Goal: Check status: Check status

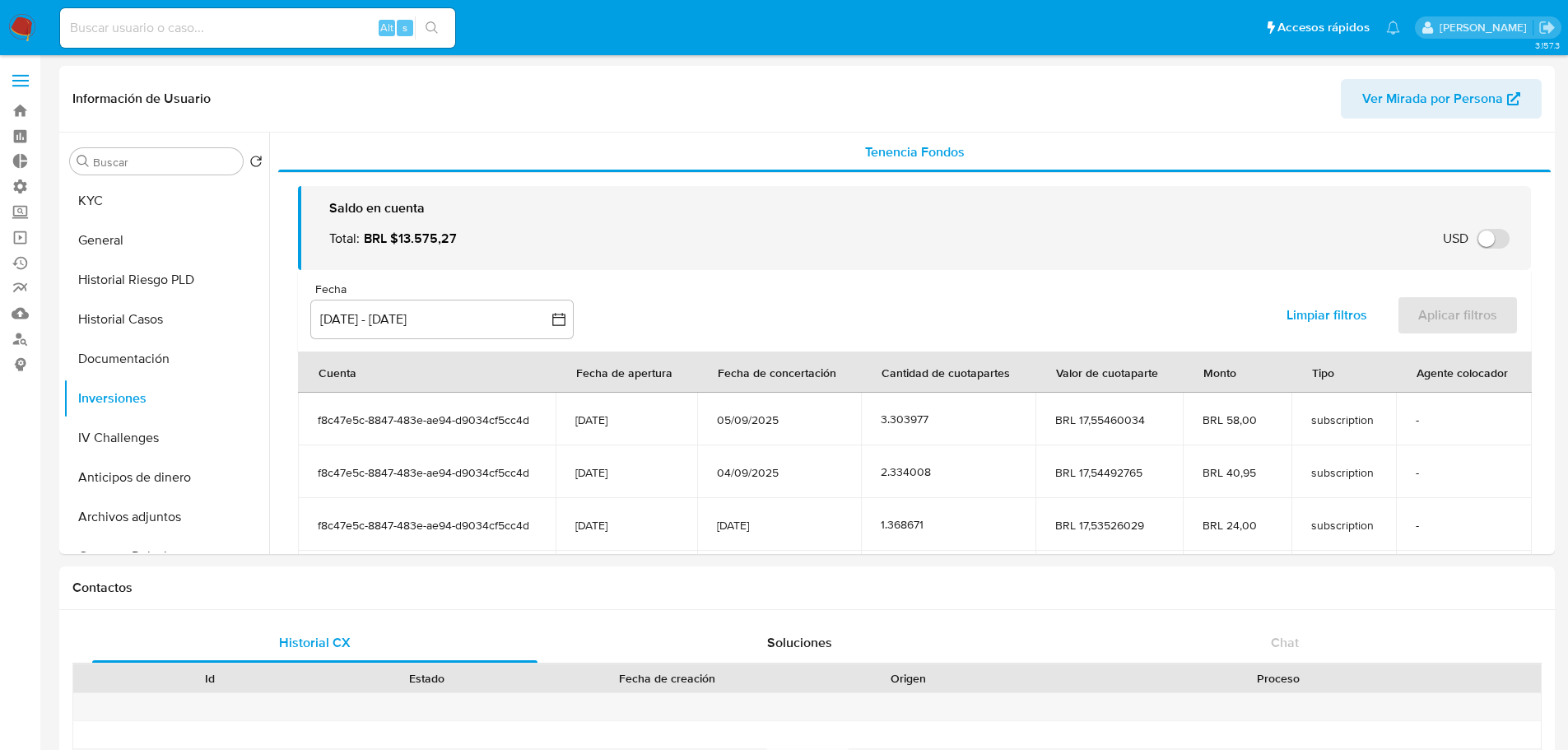
select select "10"
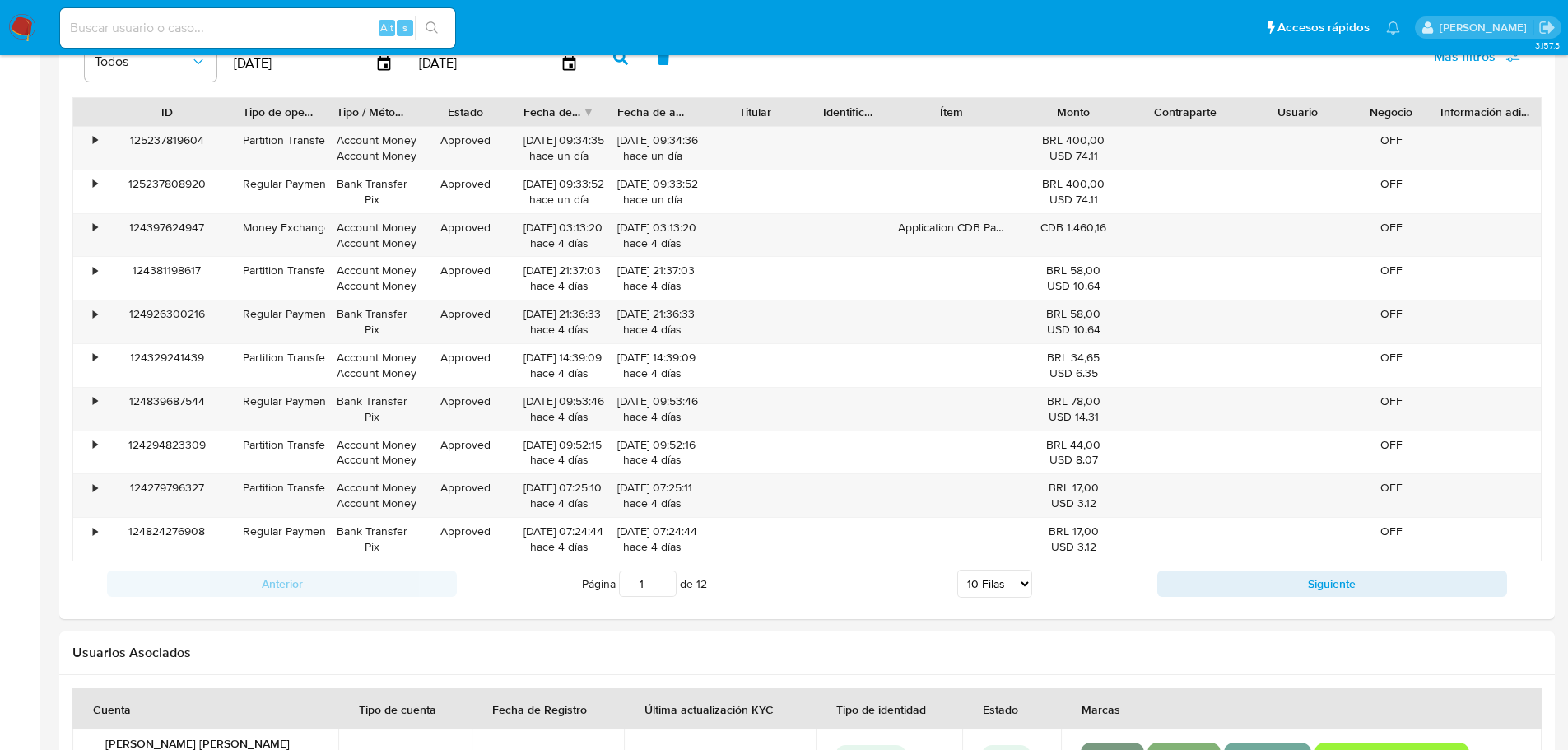
scroll to position [202, 0]
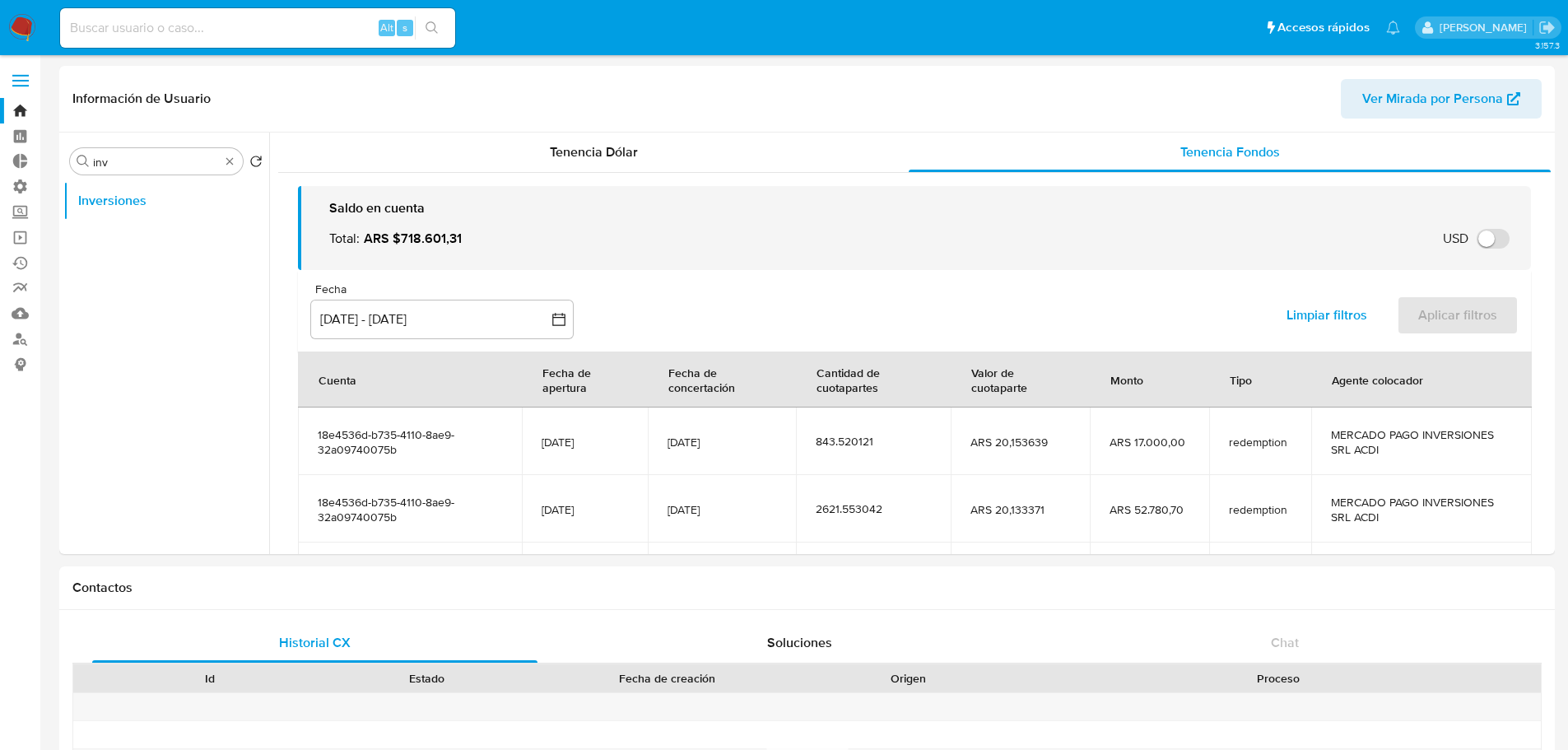
select select "10"
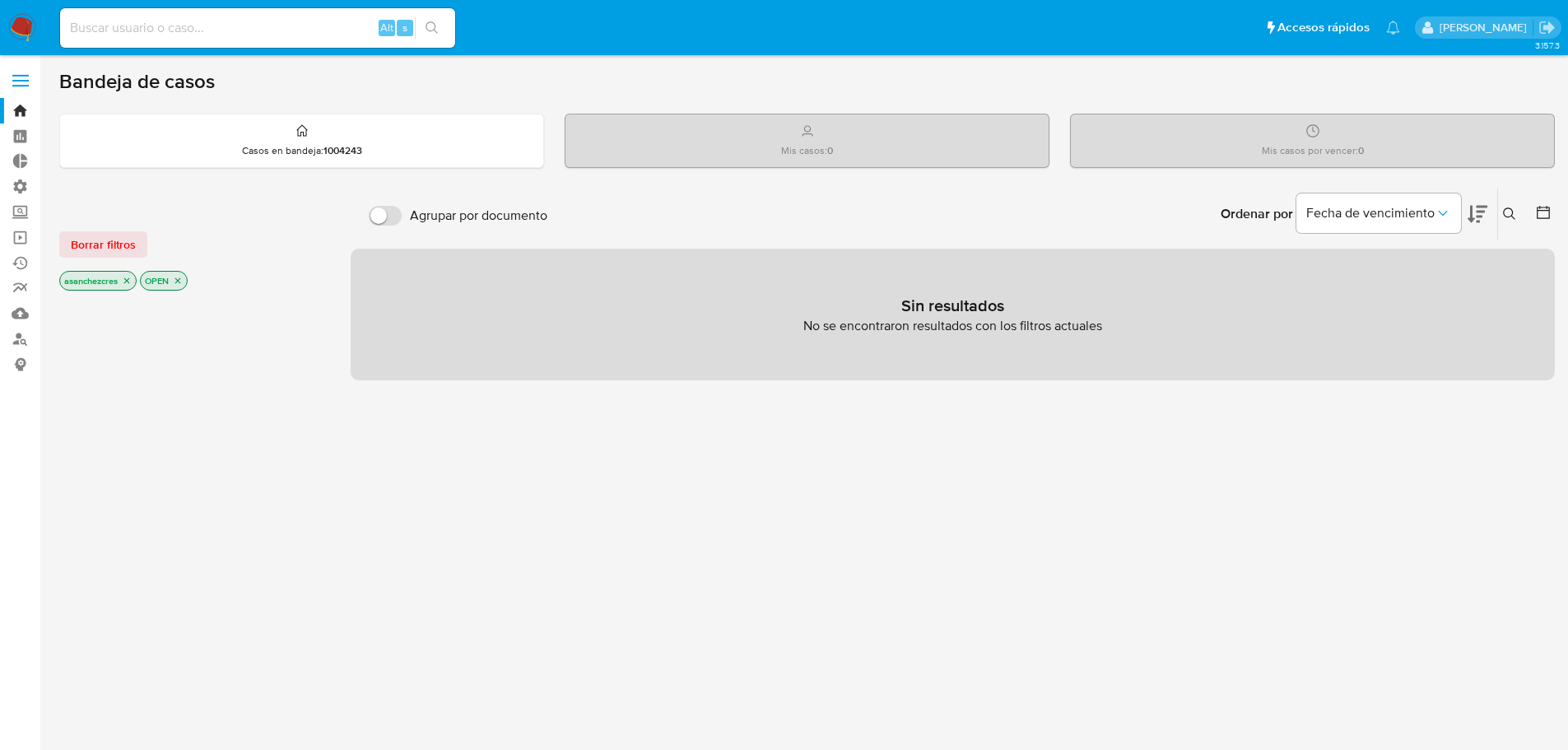
click at [31, 79] on label at bounding box center [21, 80] width 42 height 35
click at [0, 0] on input "checkbox" at bounding box center [0, 0] width 0 height 0
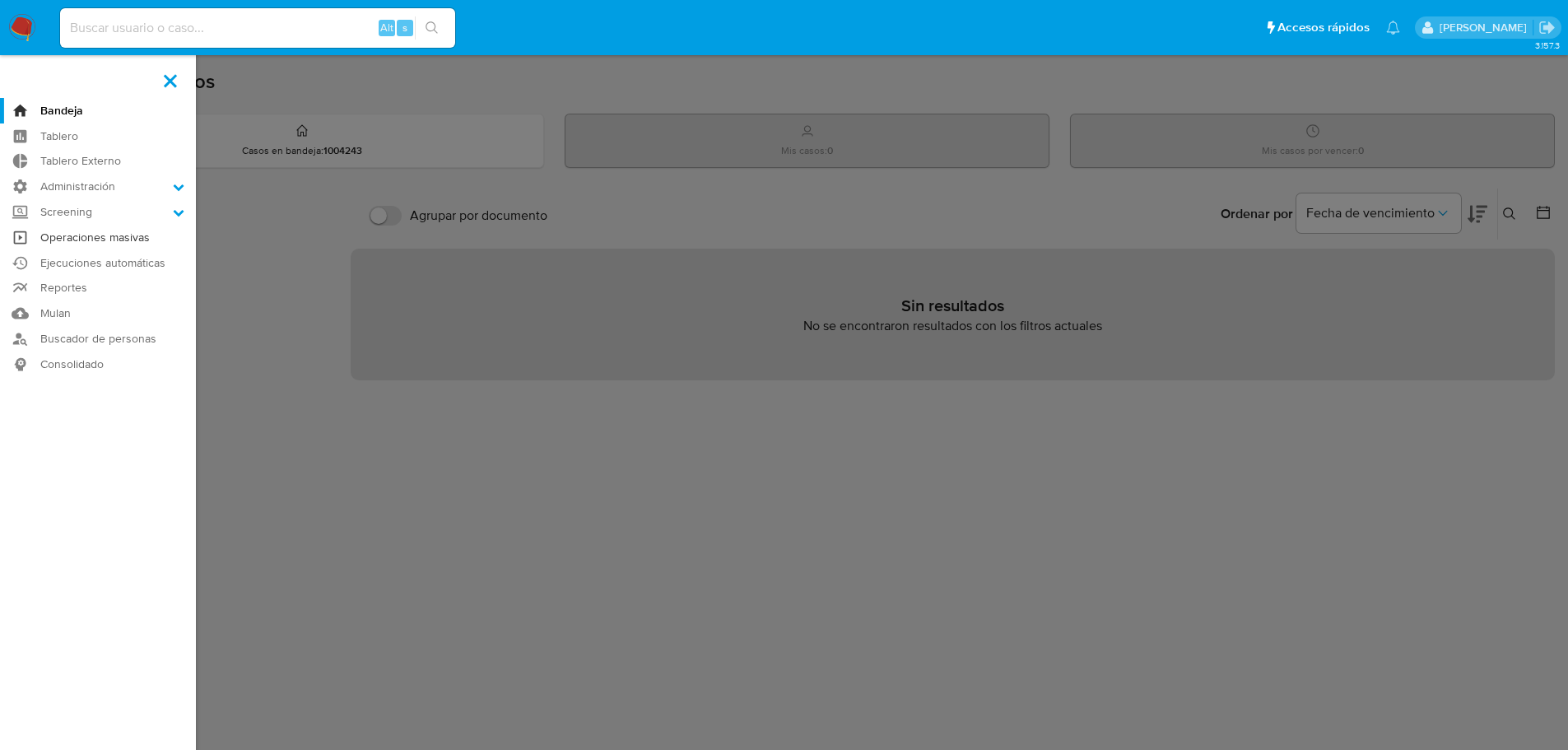
click at [73, 243] on link "Operaciones masivas" at bounding box center [98, 237] width 196 height 26
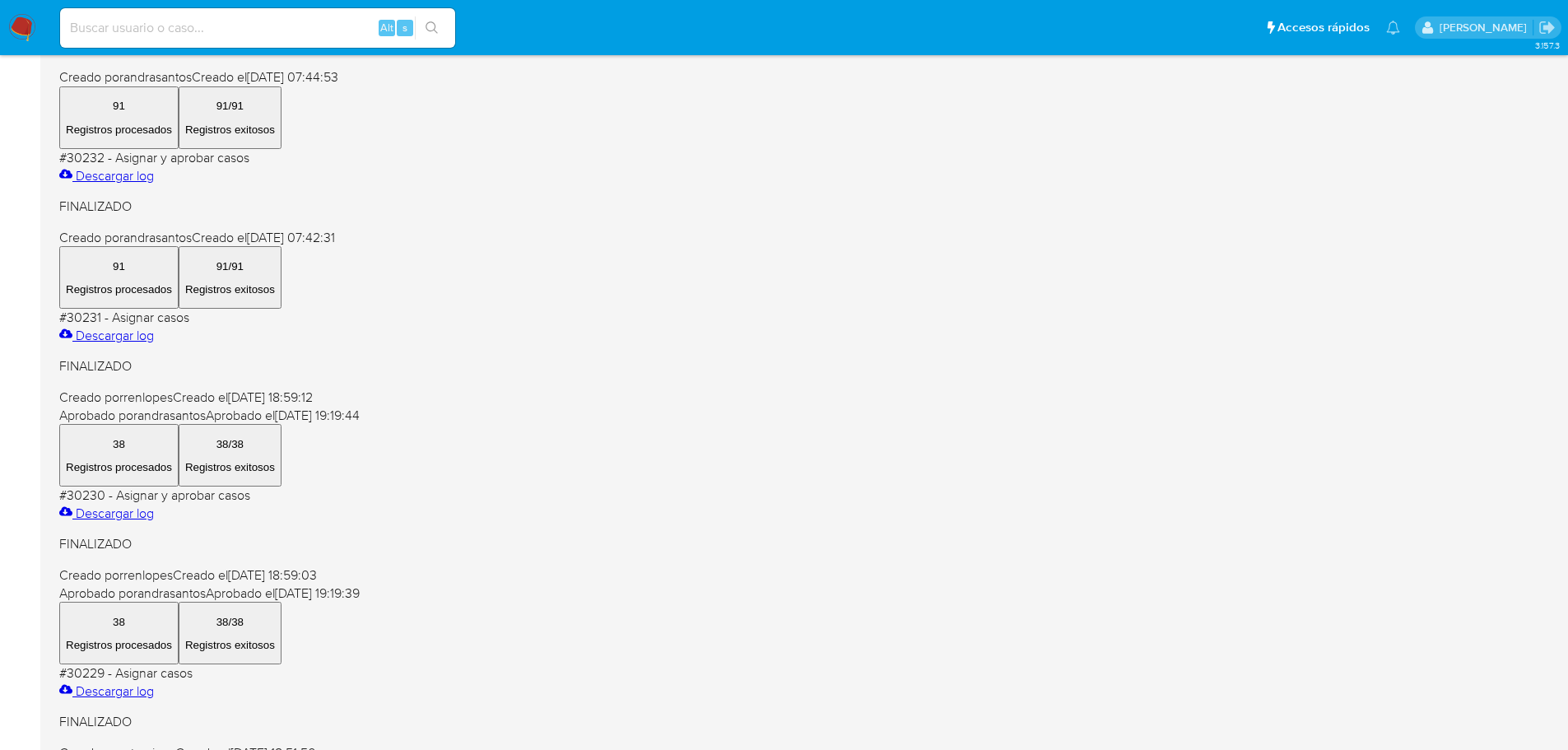
scroll to position [656, 0]
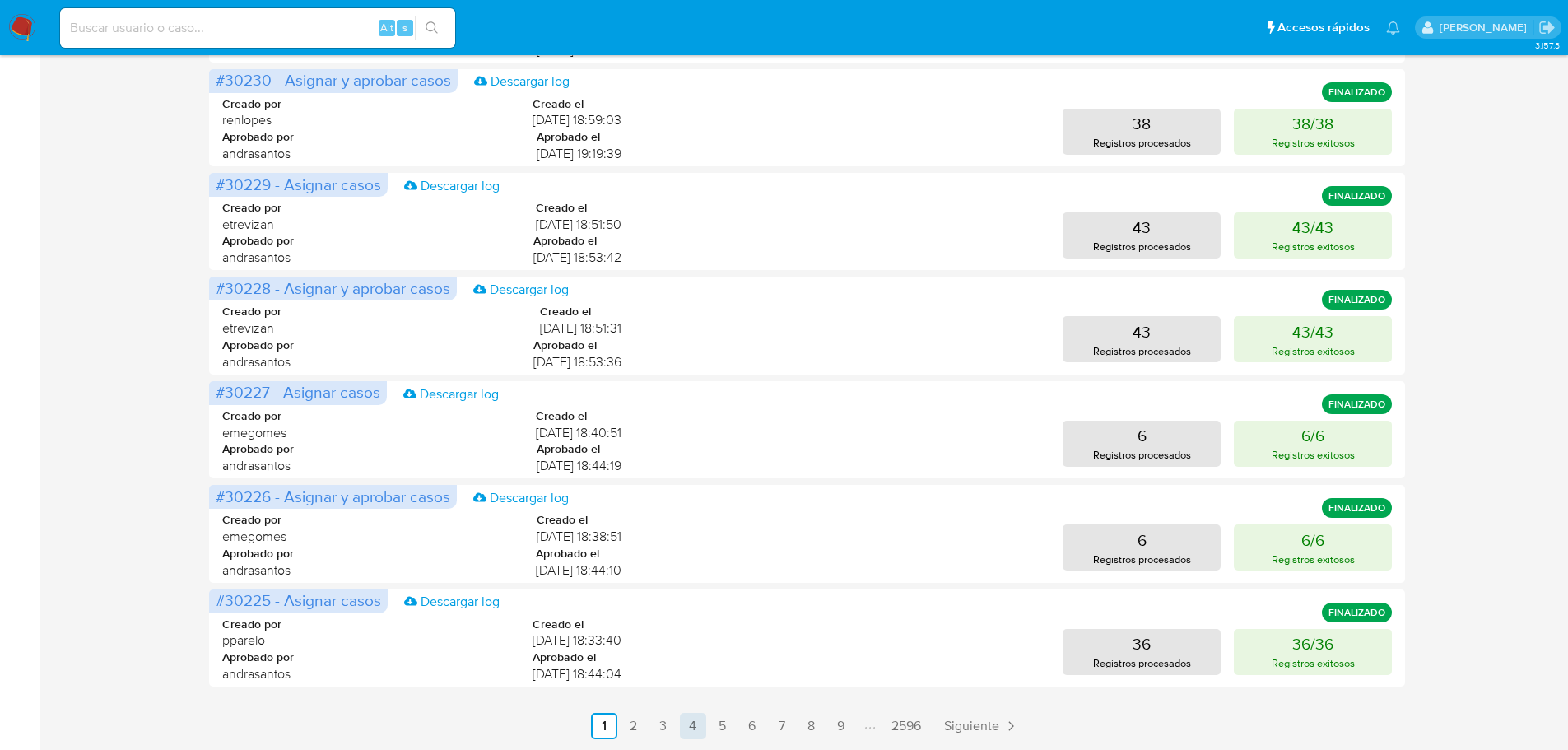
click at [700, 726] on link "4" at bounding box center [693, 726] width 26 height 26
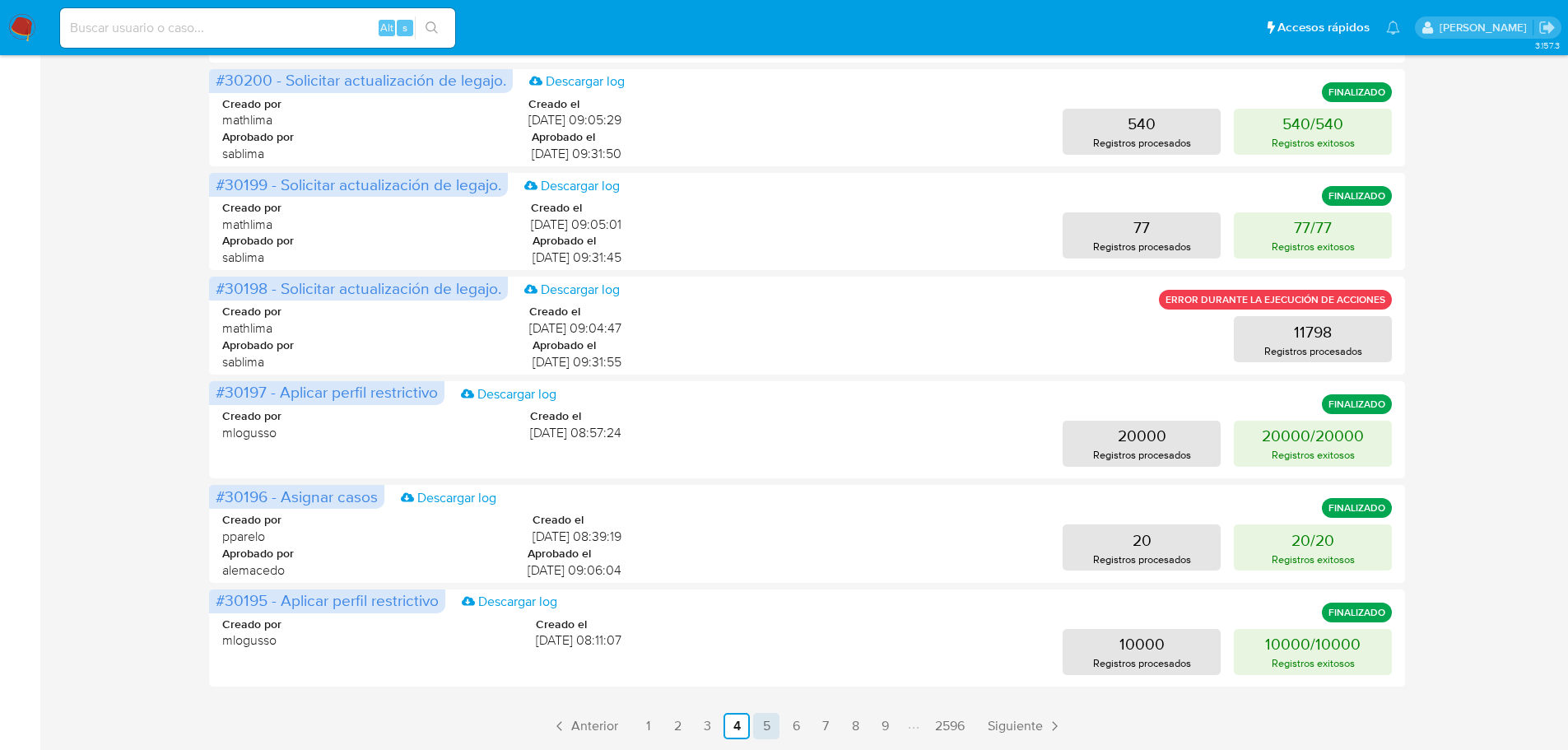
click at [767, 729] on link "5" at bounding box center [767, 726] width 26 height 26
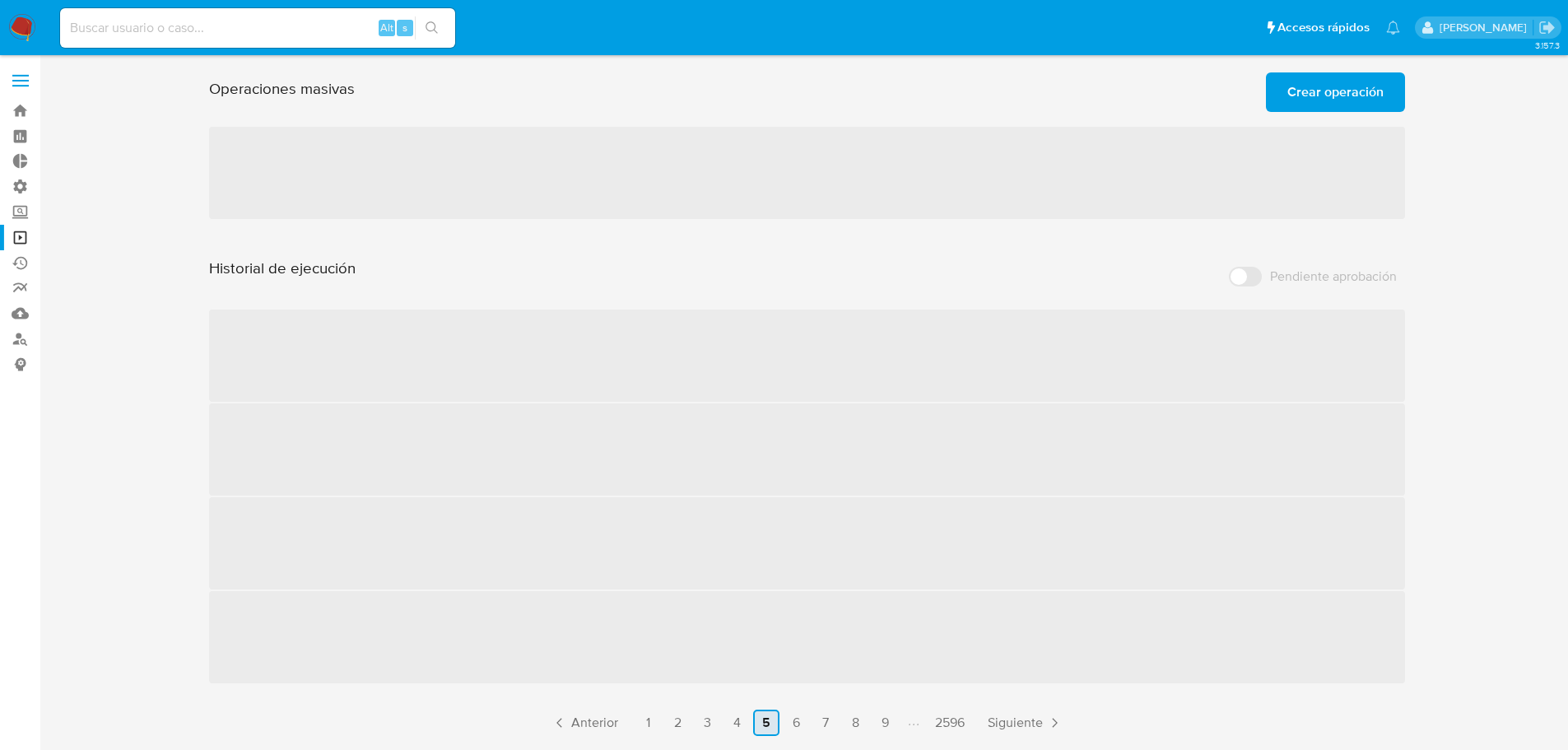
scroll to position [0, 0]
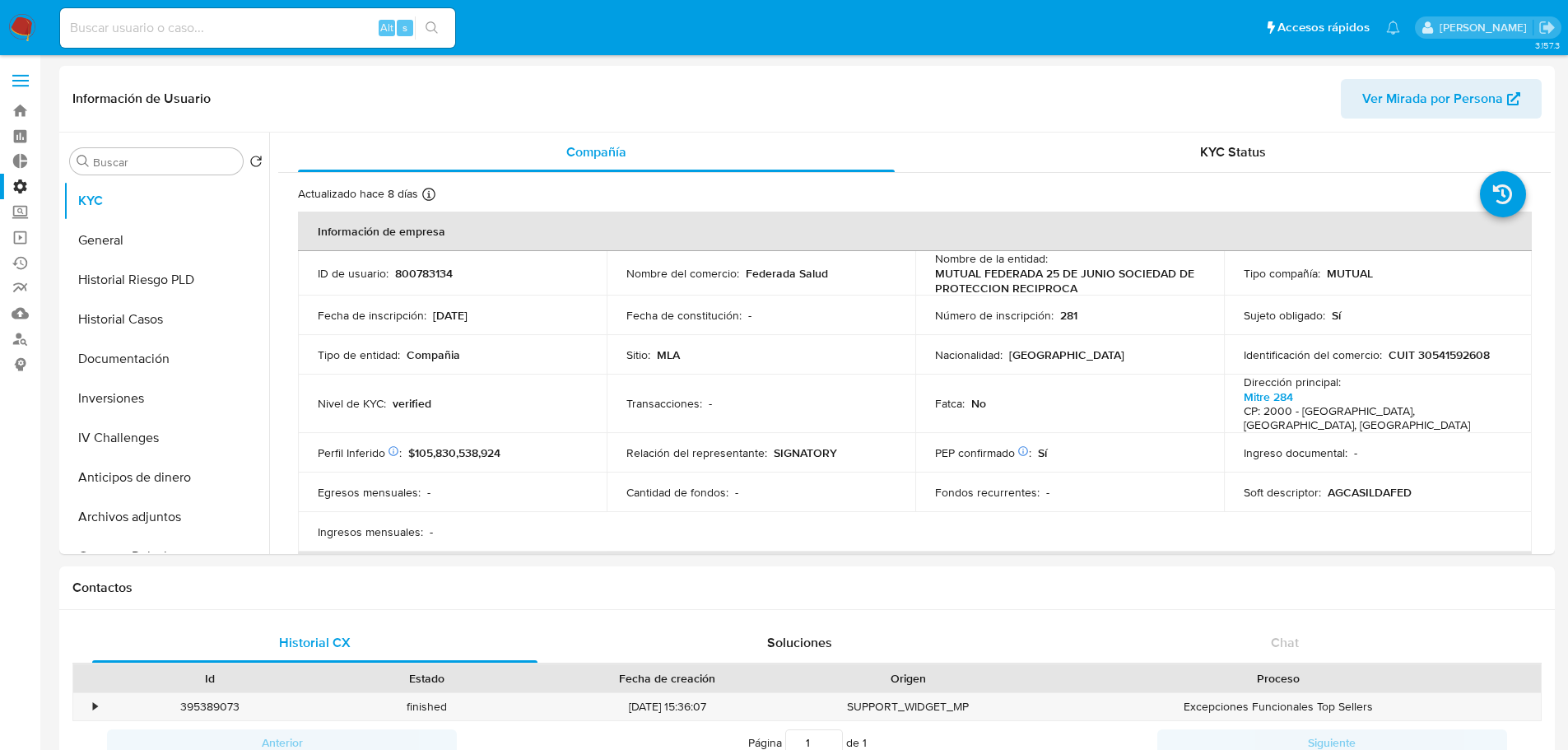
select select "50"
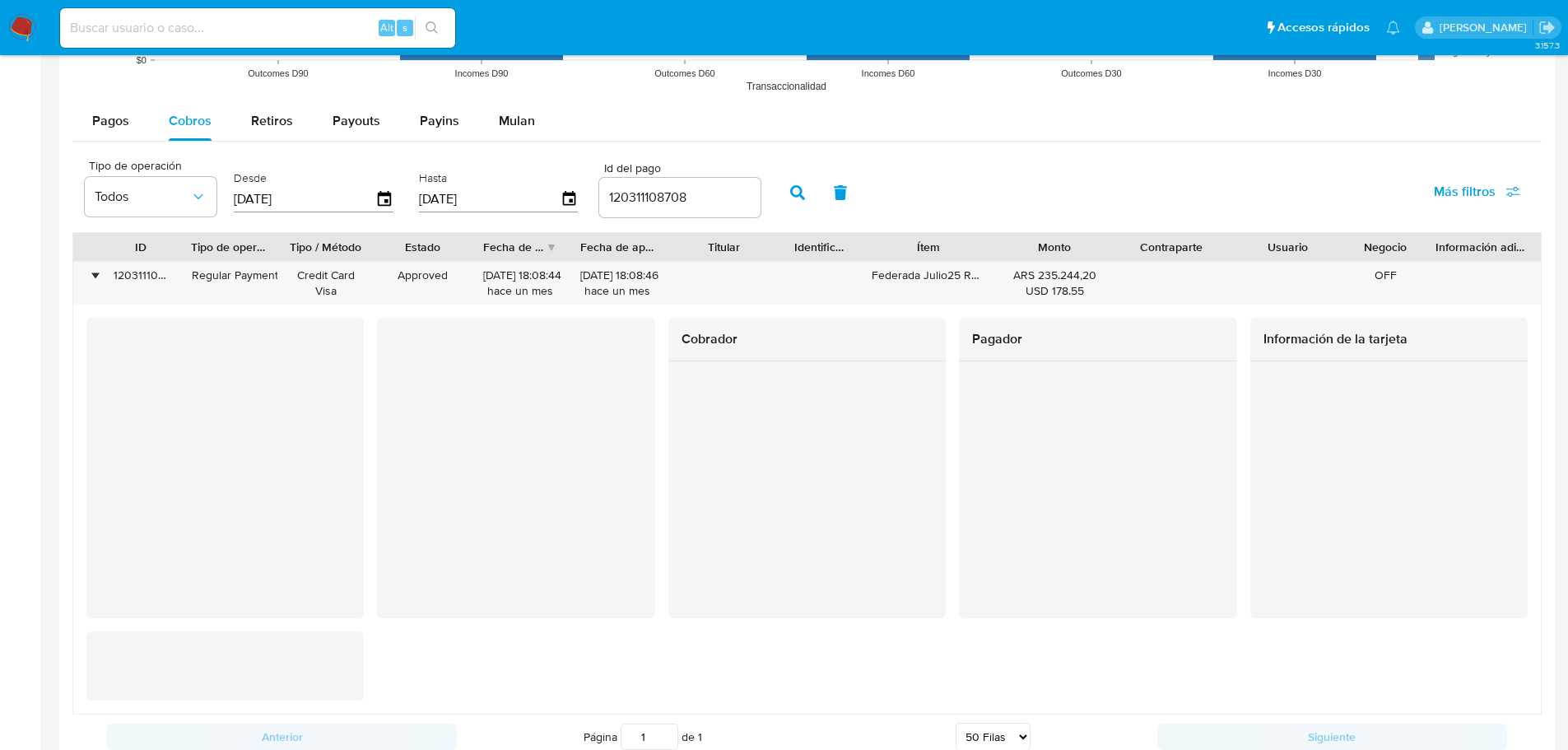
click at [261, 22] on input at bounding box center [258, 27] width 396 height 22
paste input "701049481"
type input "701049481"
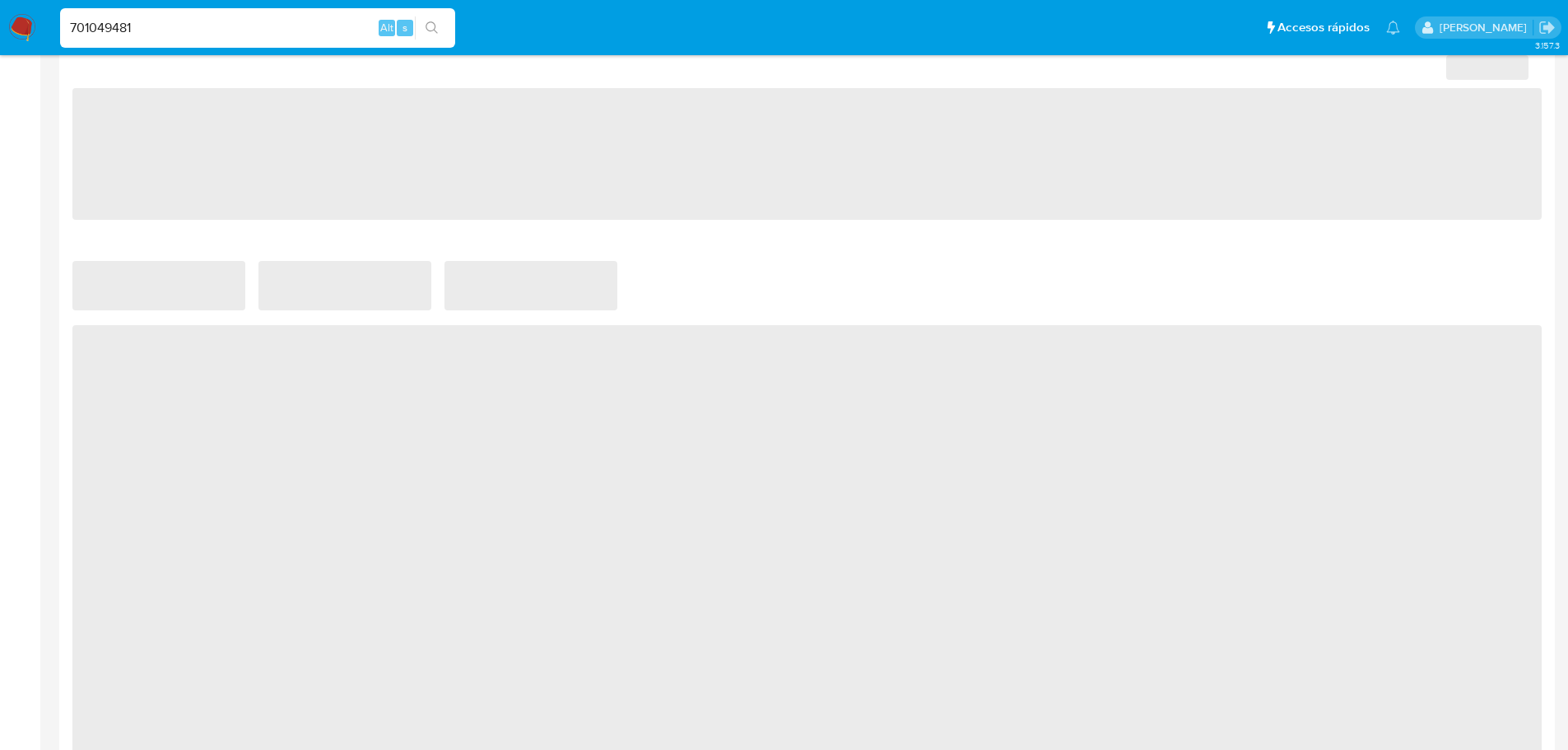
select select "10"
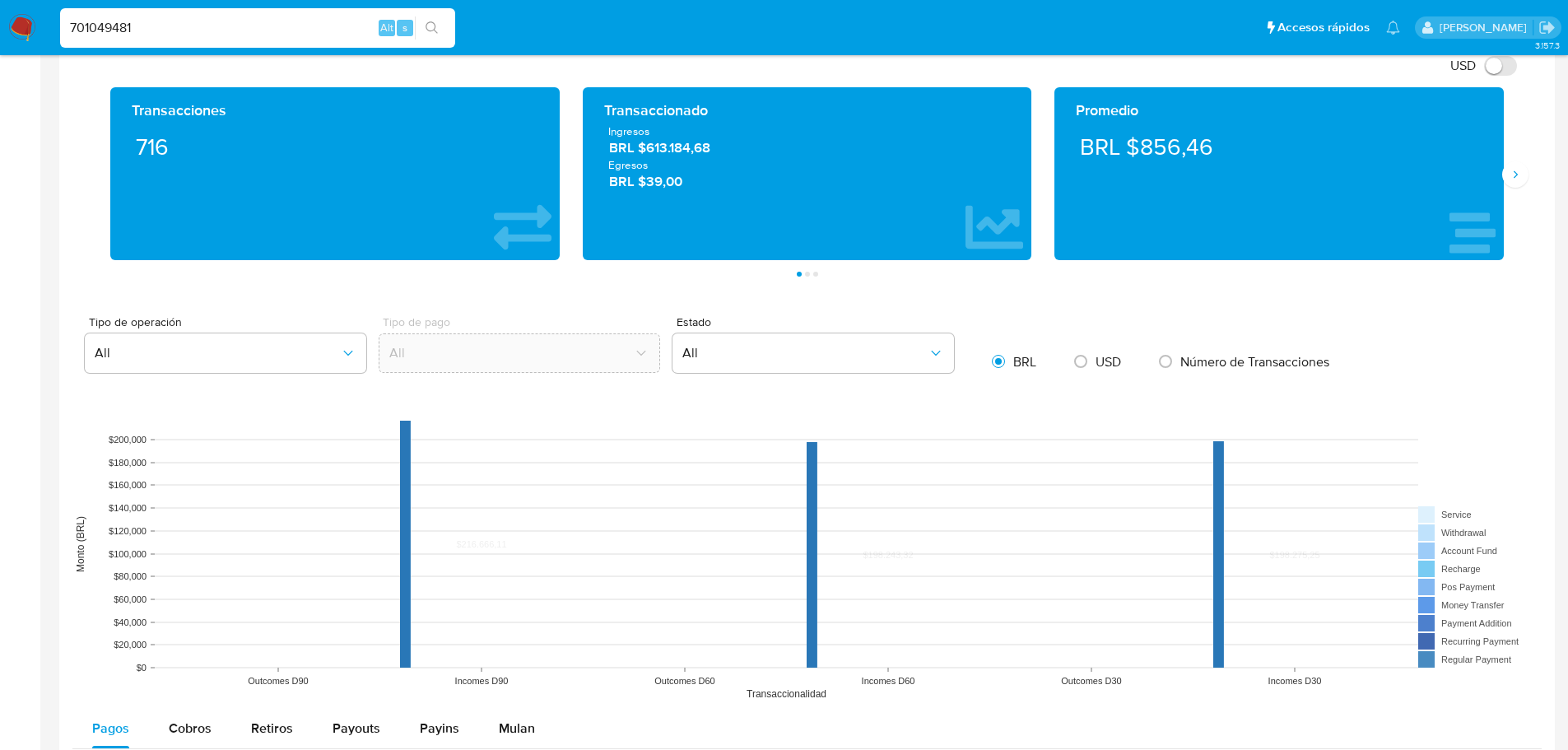
scroll to position [1400, 0]
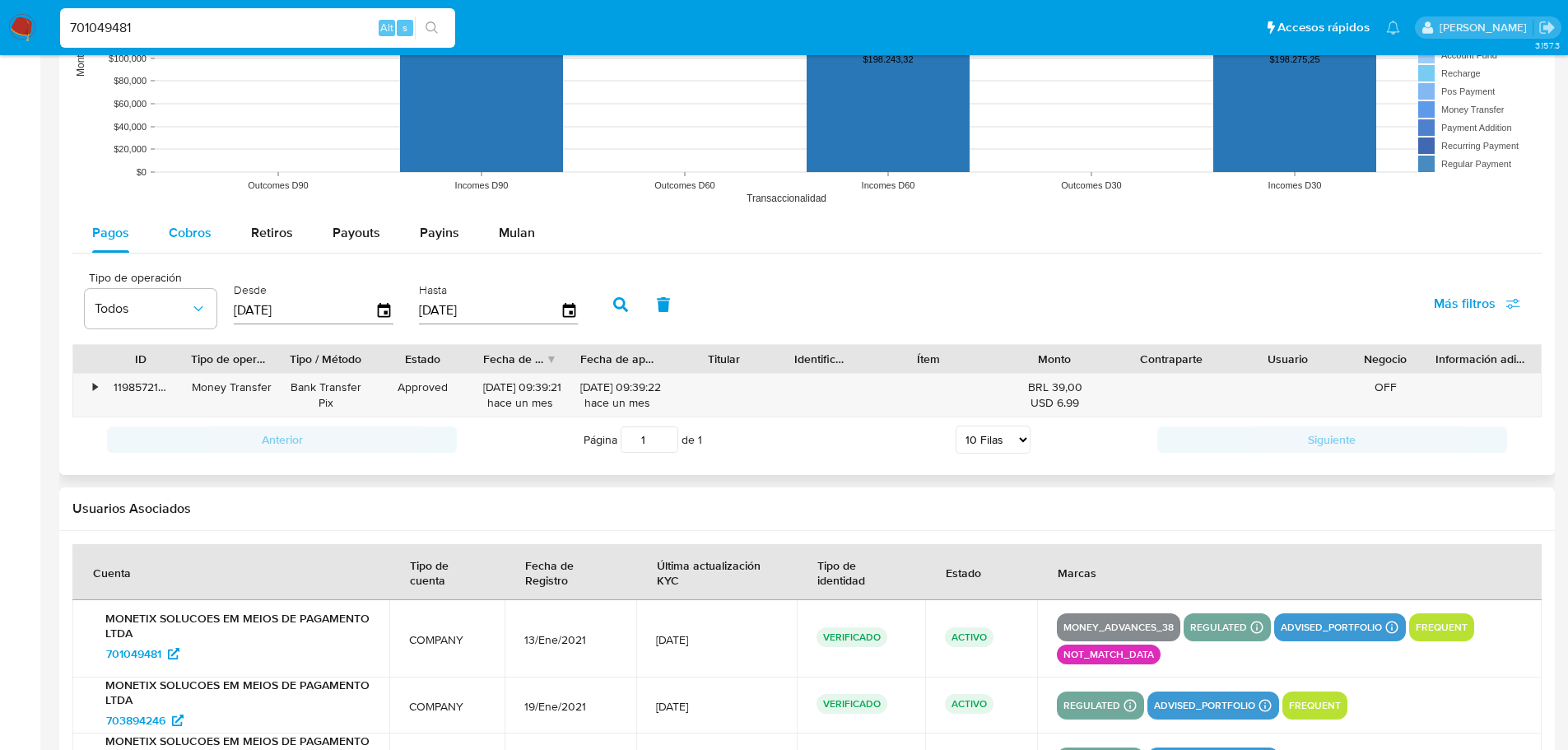
click at [190, 235] on span "Cobros" at bounding box center [190, 232] width 42 height 19
select select "10"
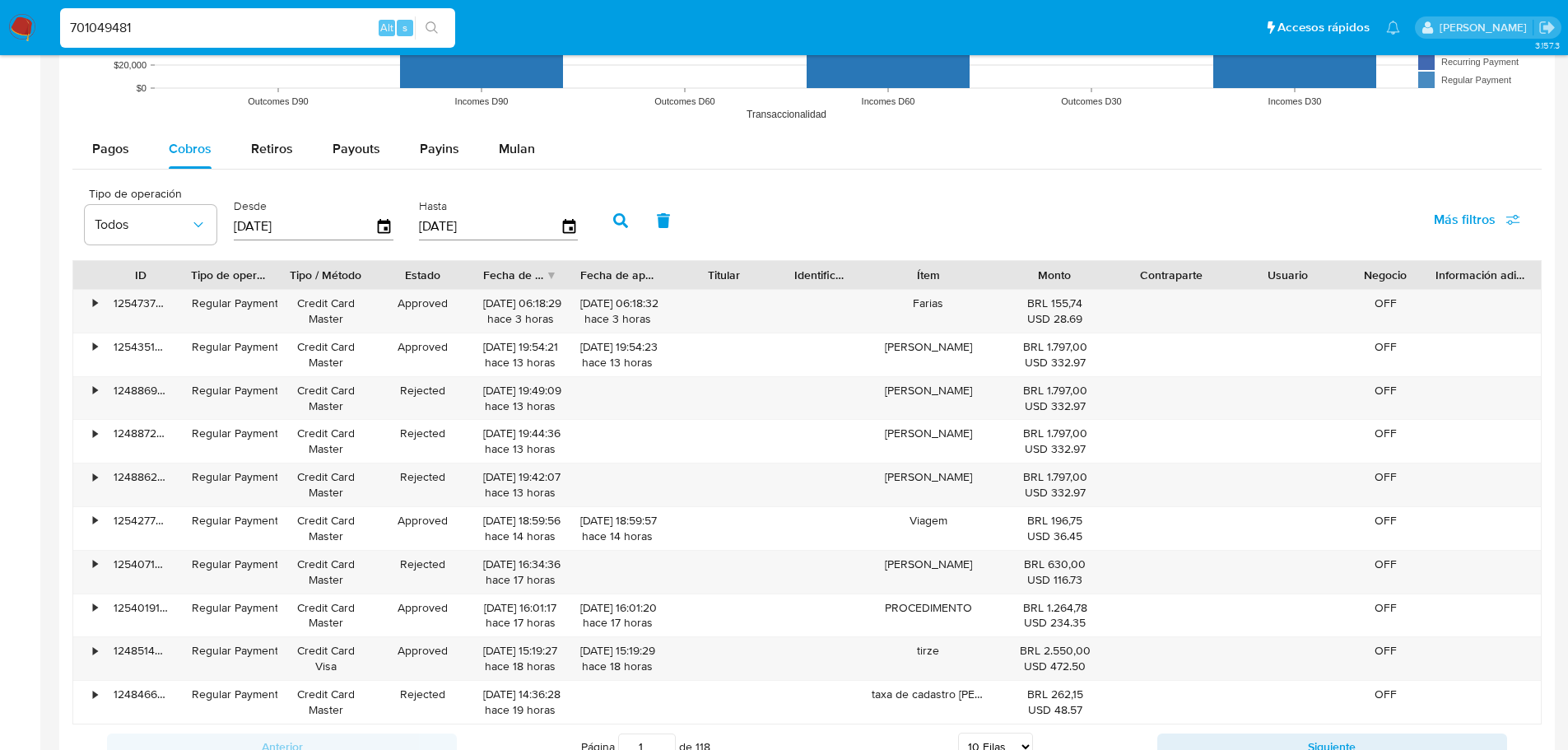
scroll to position [1483, 0]
click at [392, 229] on icon "button" at bounding box center [384, 229] width 29 height 29
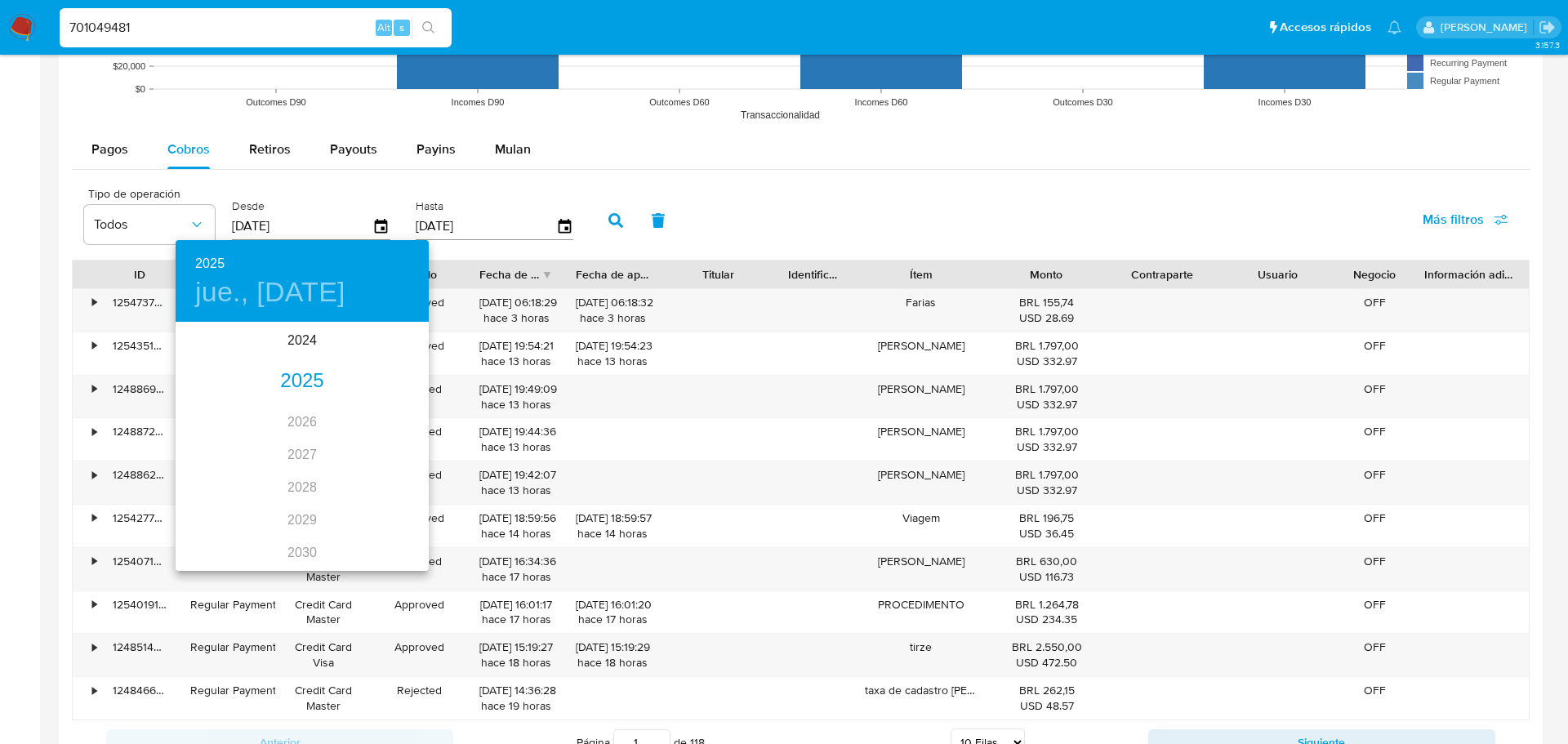
click at [302, 378] on div "2025" at bounding box center [302, 381] width 253 height 33
click at [214, 482] on div "jul." at bounding box center [217, 477] width 84 height 61
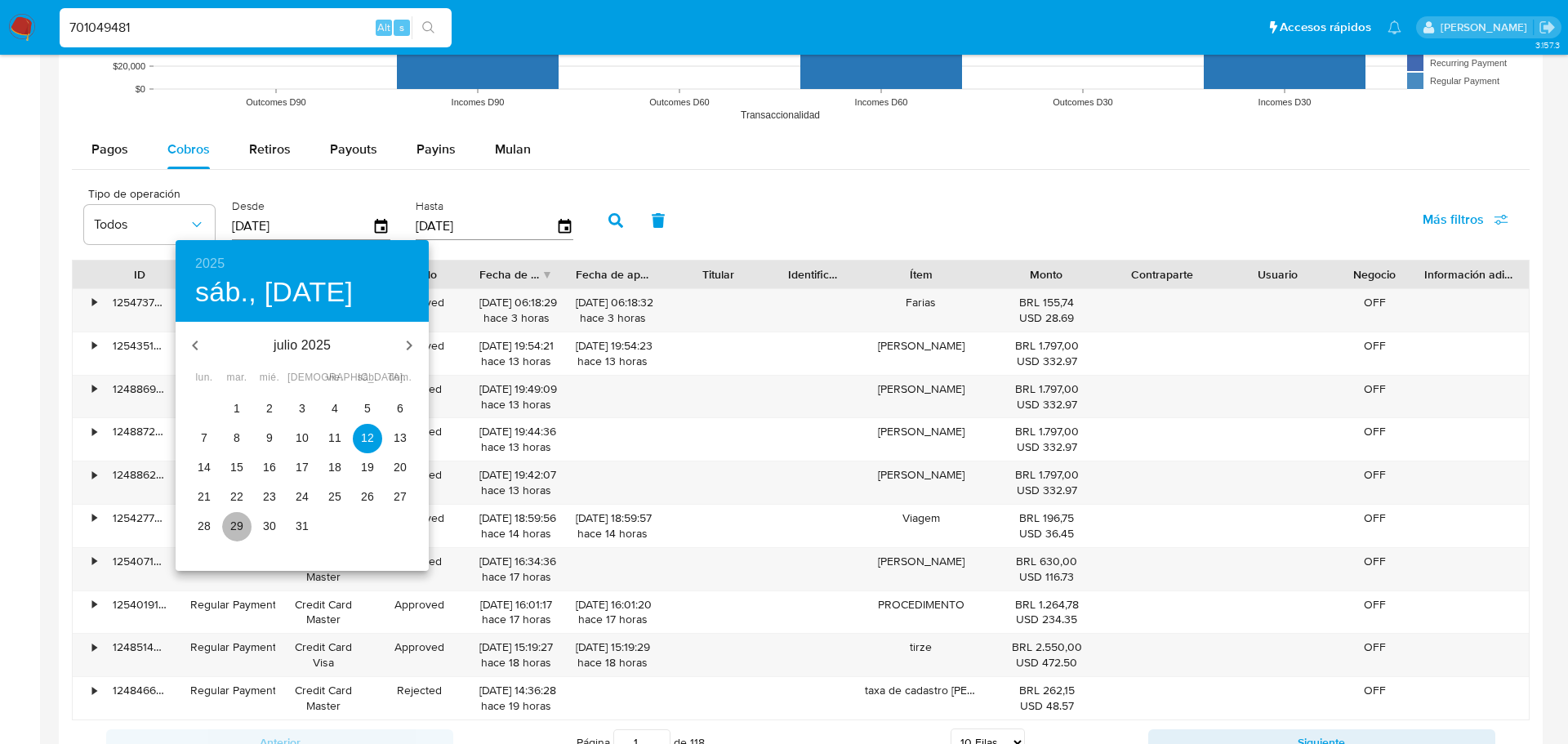
drag, startPoint x: 239, startPoint y: 532, endPoint x: 251, endPoint y: 522, distance: 15.6
click at [239, 532] on p "29" at bounding box center [237, 526] width 13 height 16
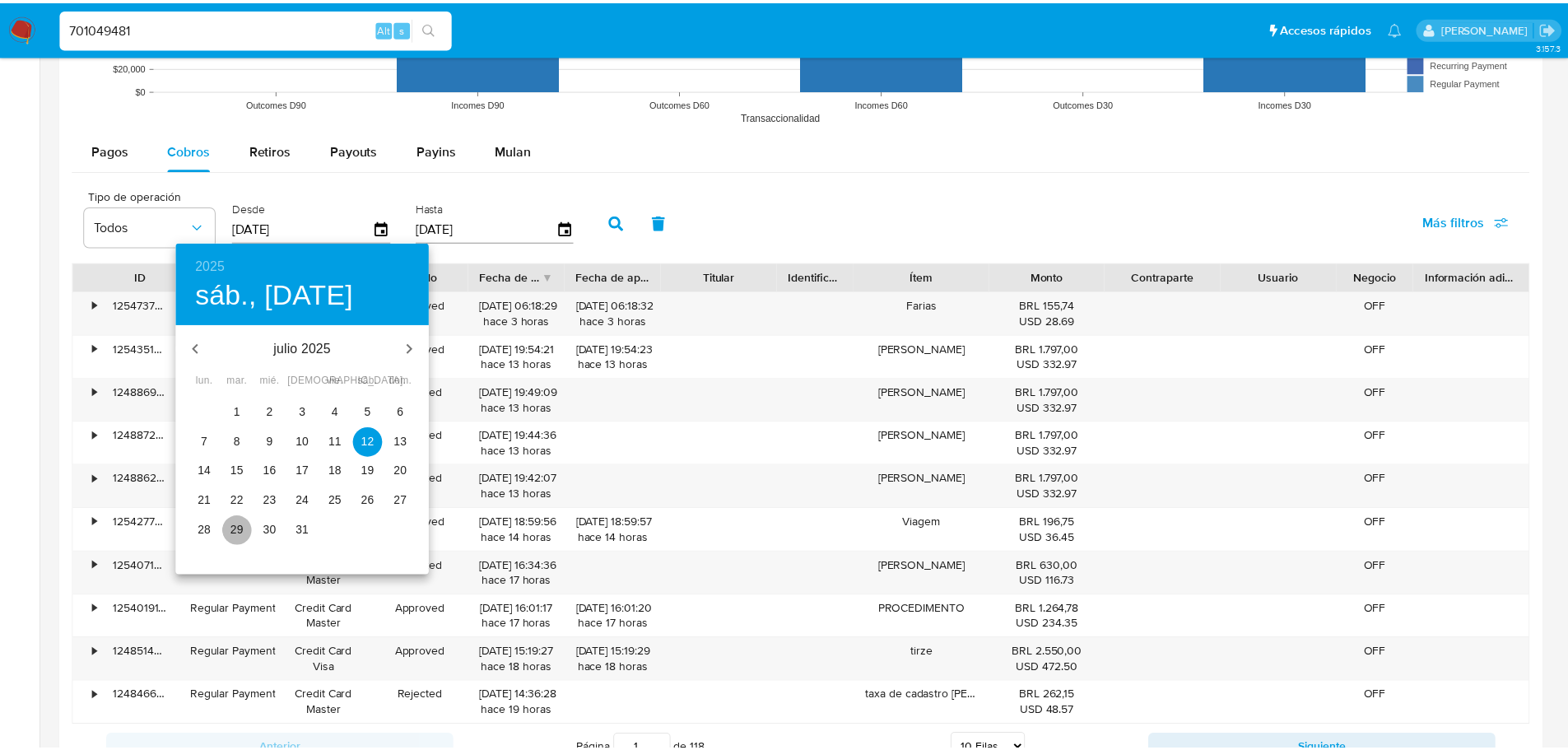
type input "29/07/2025"
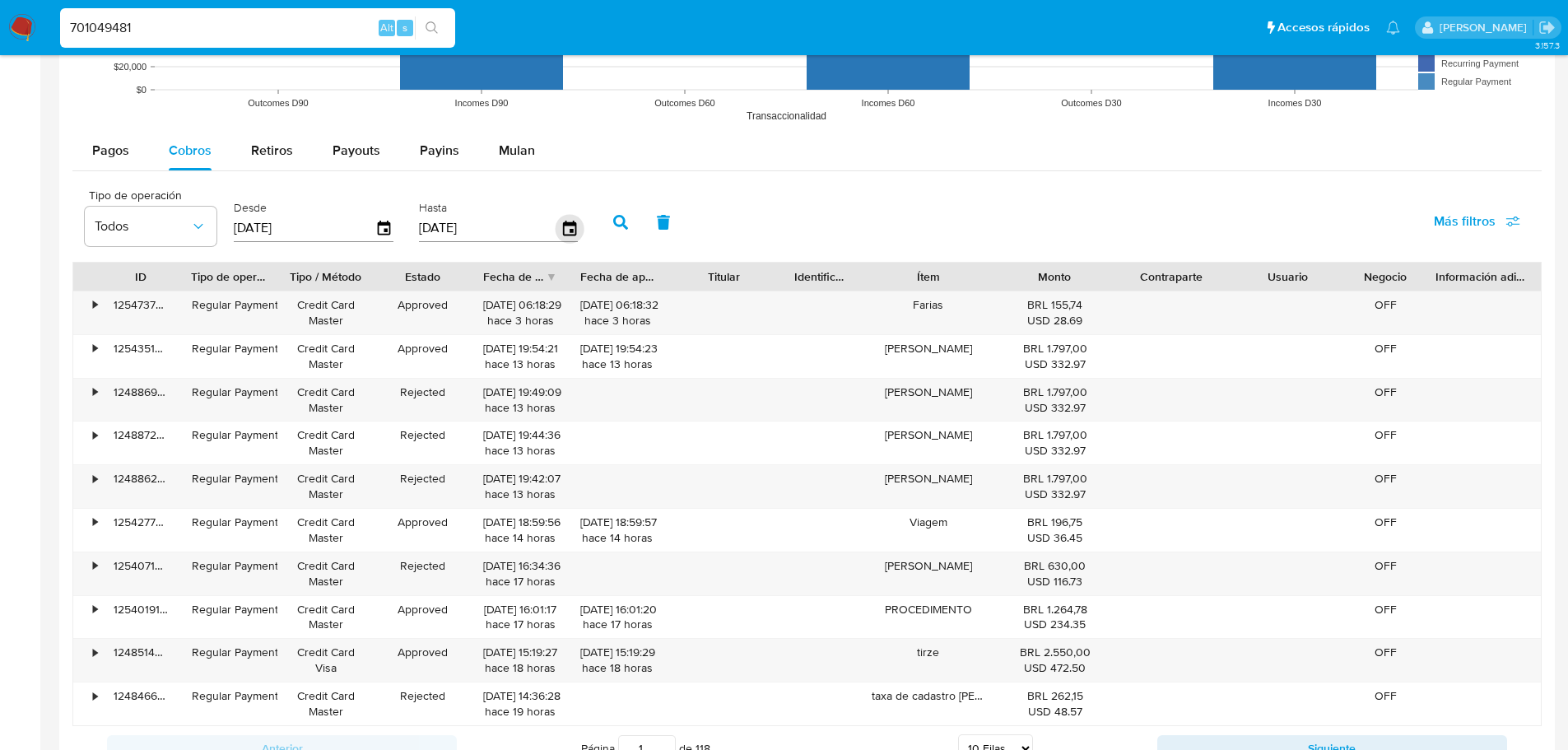
click at [565, 228] on icon "button" at bounding box center [569, 229] width 29 height 29
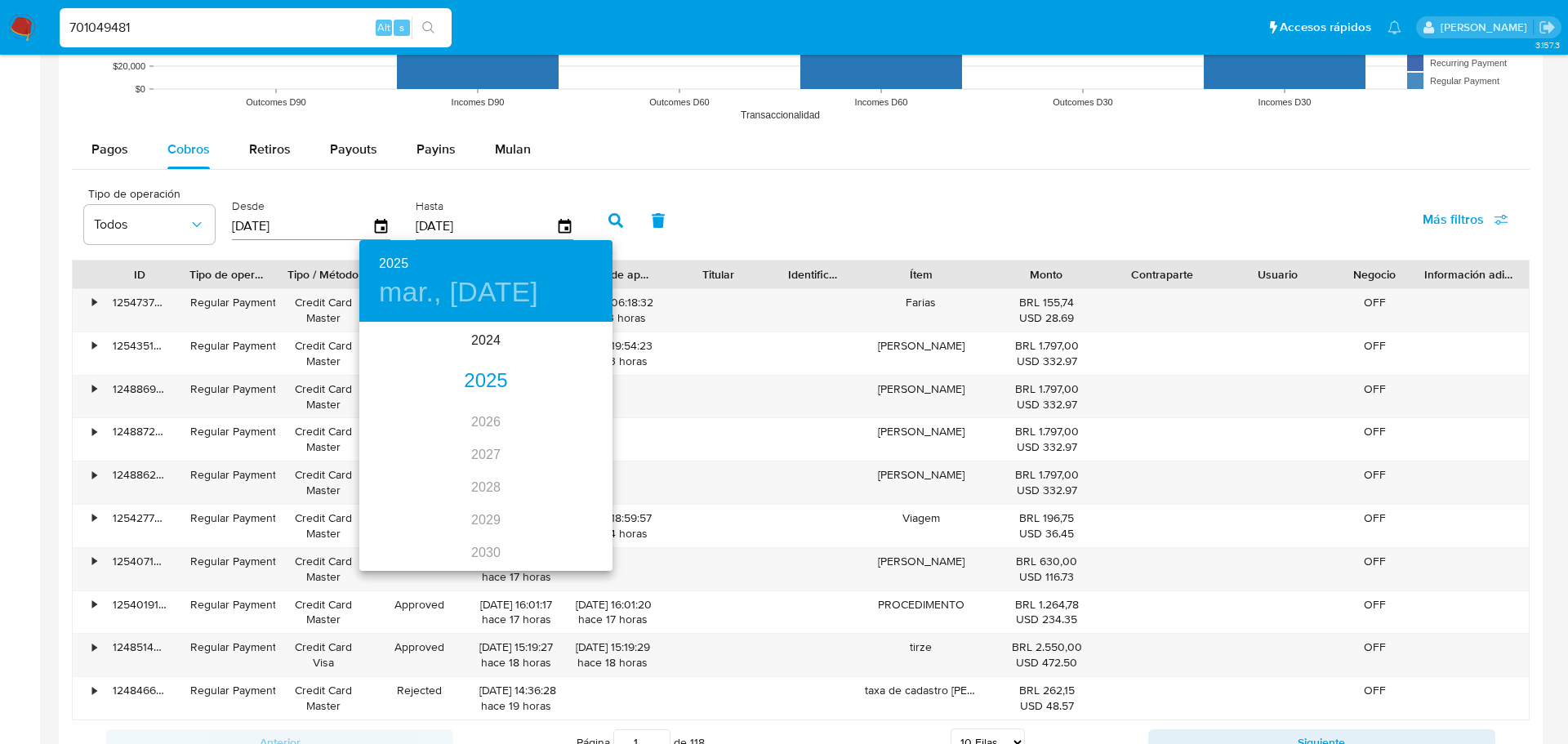
click at [478, 379] on div "2025" at bounding box center [486, 381] width 253 height 33
click at [402, 484] on div "jul." at bounding box center [402, 477] width 84 height 61
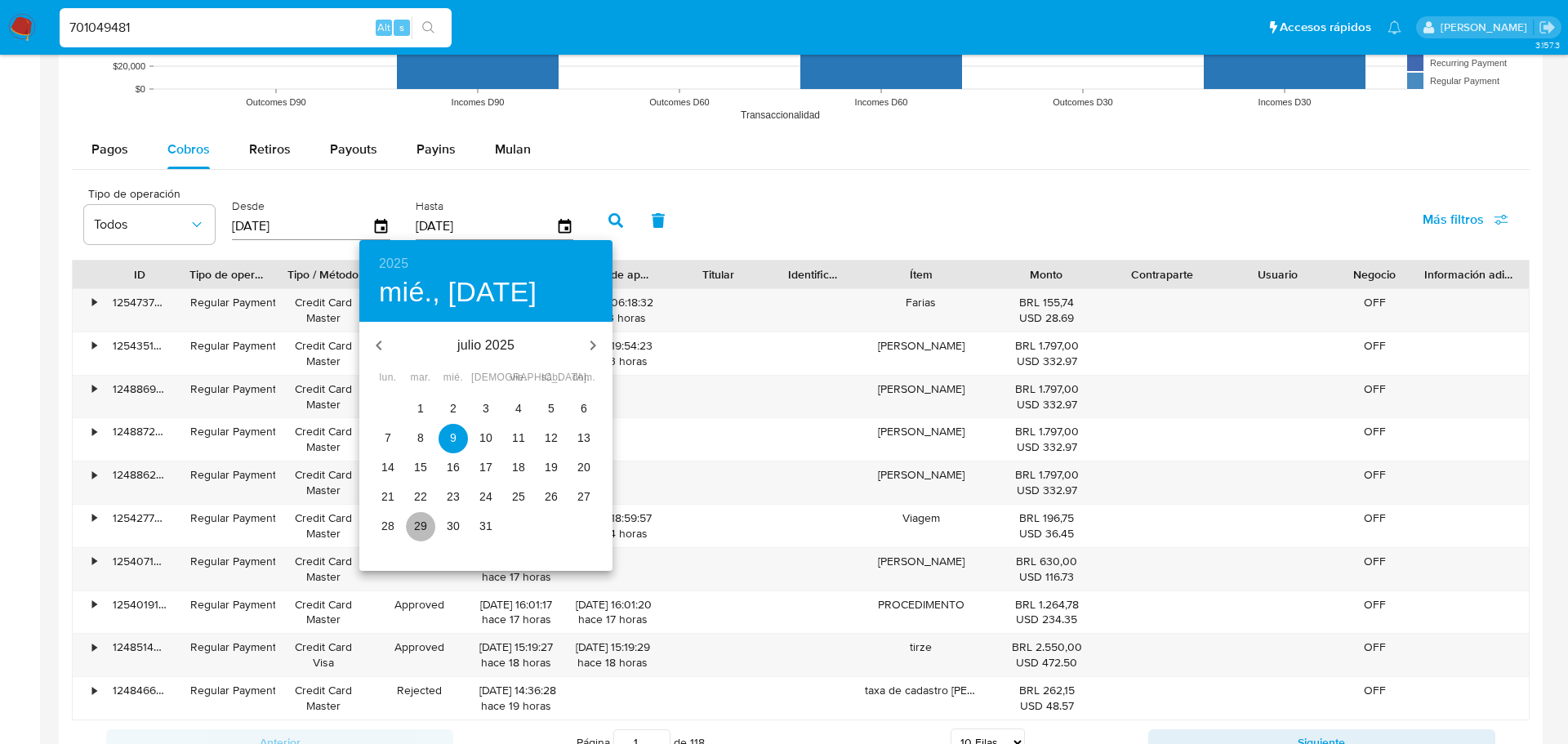
click at [418, 532] on p "29" at bounding box center [421, 526] width 13 height 16
type input "29/07/2025"
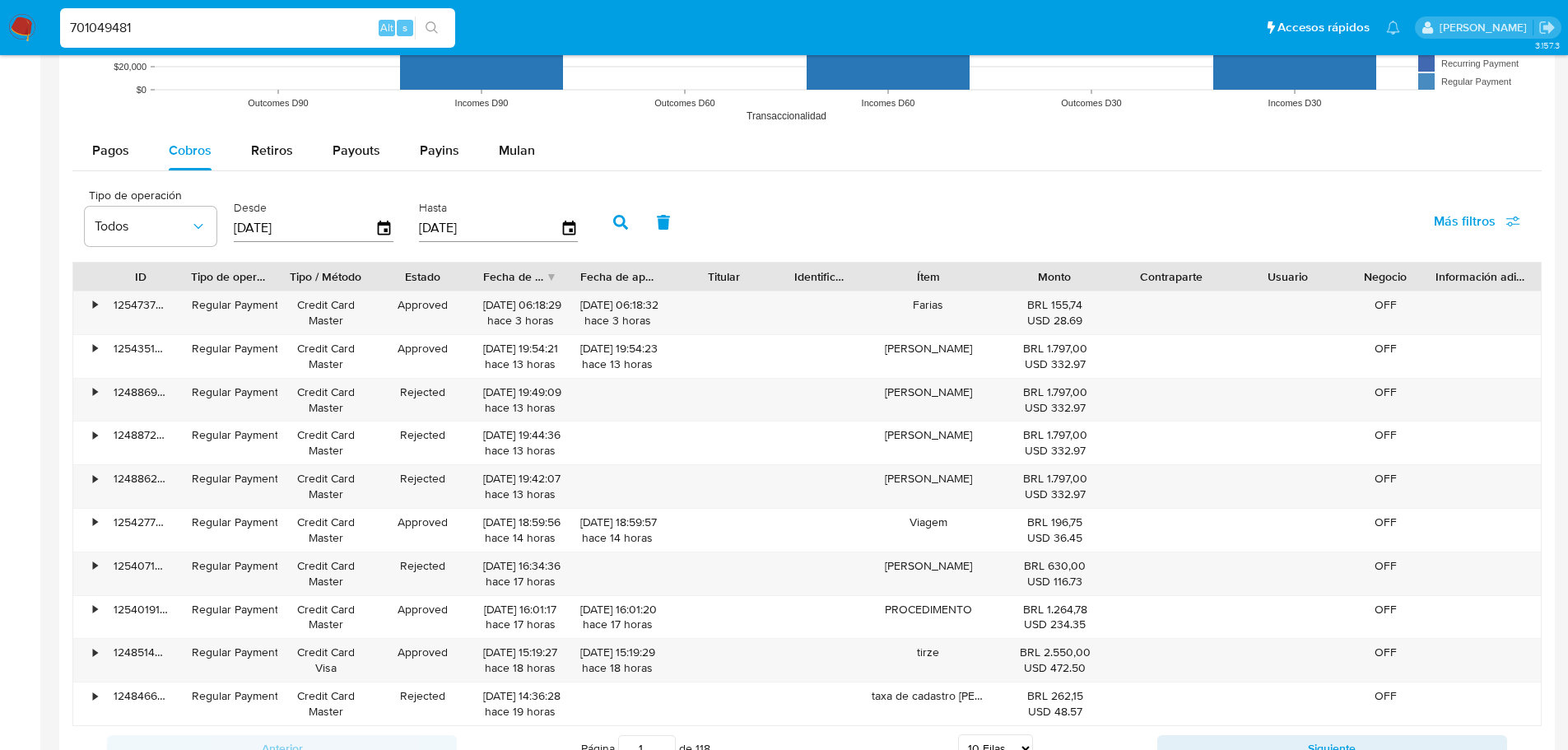
click at [609, 219] on button "button" at bounding box center [620, 223] width 42 height 40
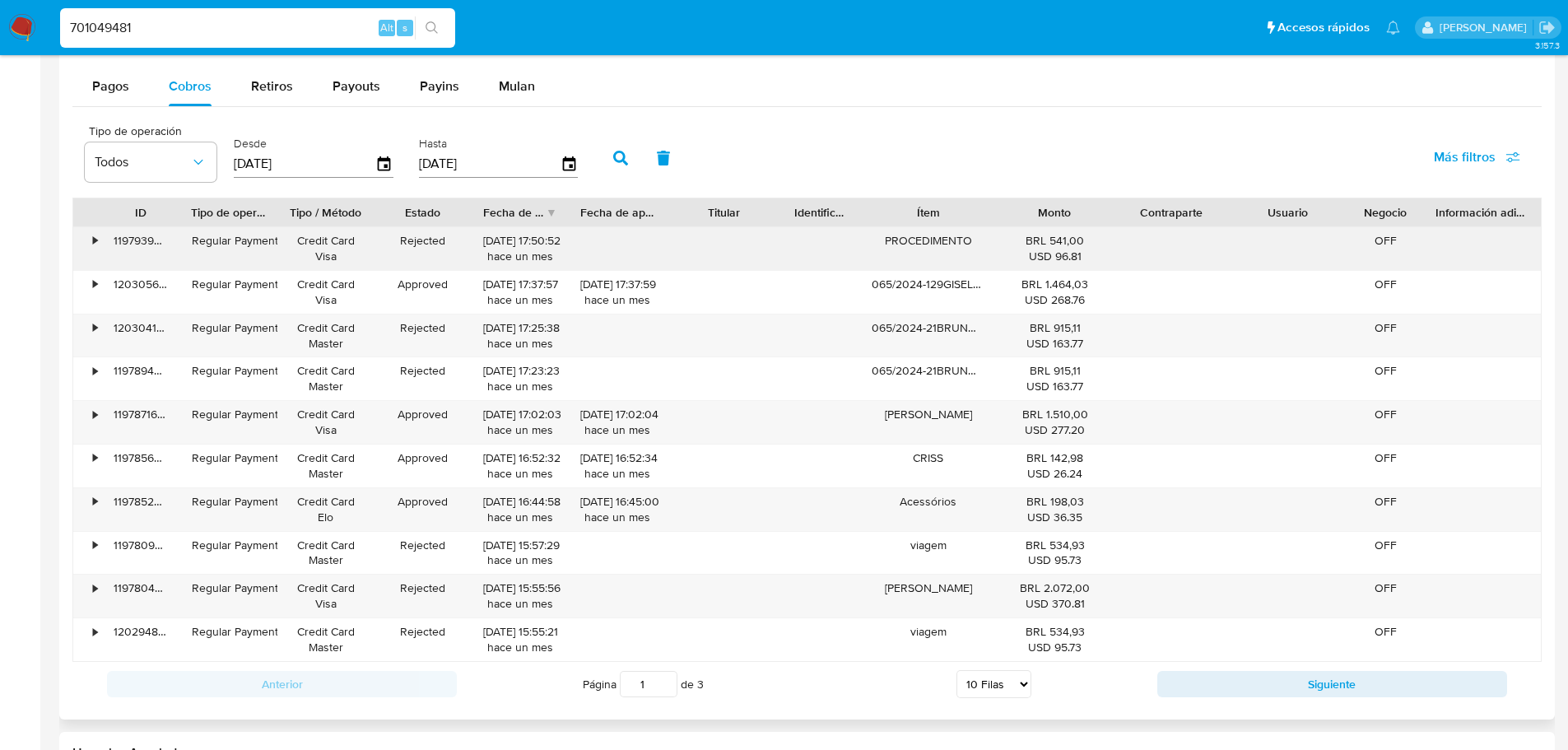
scroll to position [1565, 0]
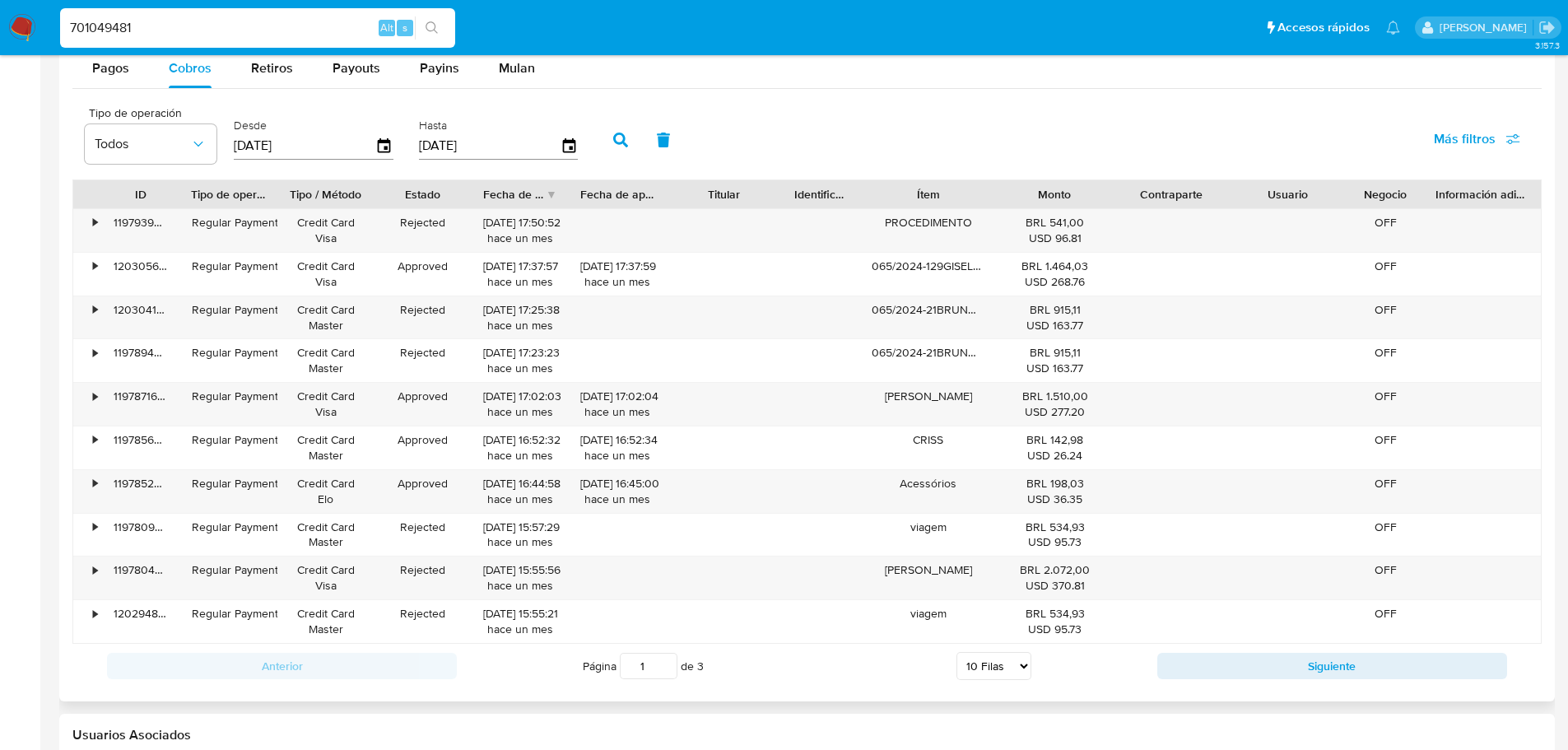
click at [654, 659] on input "1" at bounding box center [649, 666] width 58 height 26
click at [973, 666] on select "5 Filas 10 Filas 20 Filas 25 Filas 50 Filas 100 Filas" at bounding box center [993, 667] width 75 height 28
select select "100"
click at [956, 653] on select "5 Filas 10 Filas 20 Filas 25 Filas 50 Filas 100 Filas" at bounding box center [993, 667] width 75 height 28
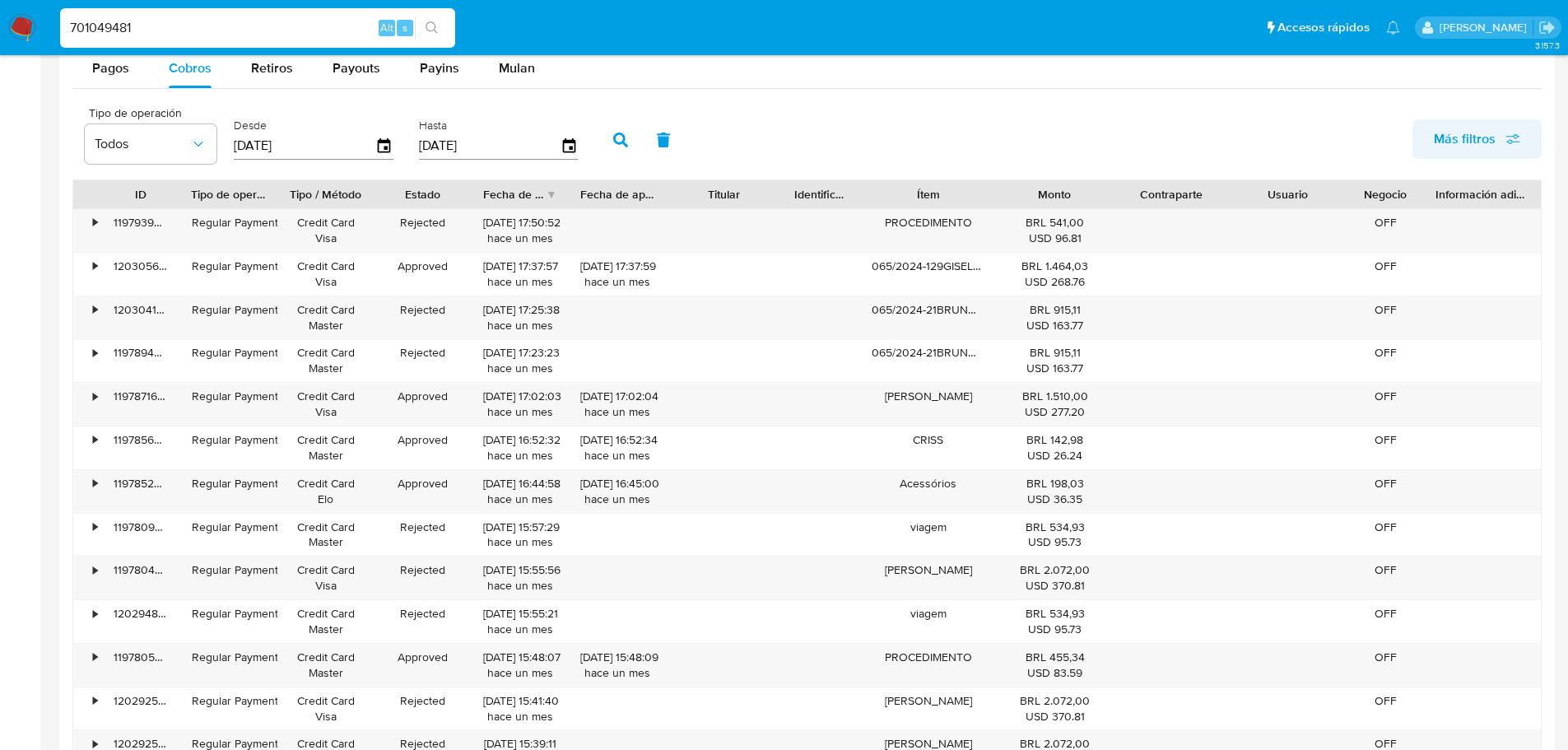
click at [1488, 136] on span "Más filtros" at bounding box center [1464, 139] width 61 height 40
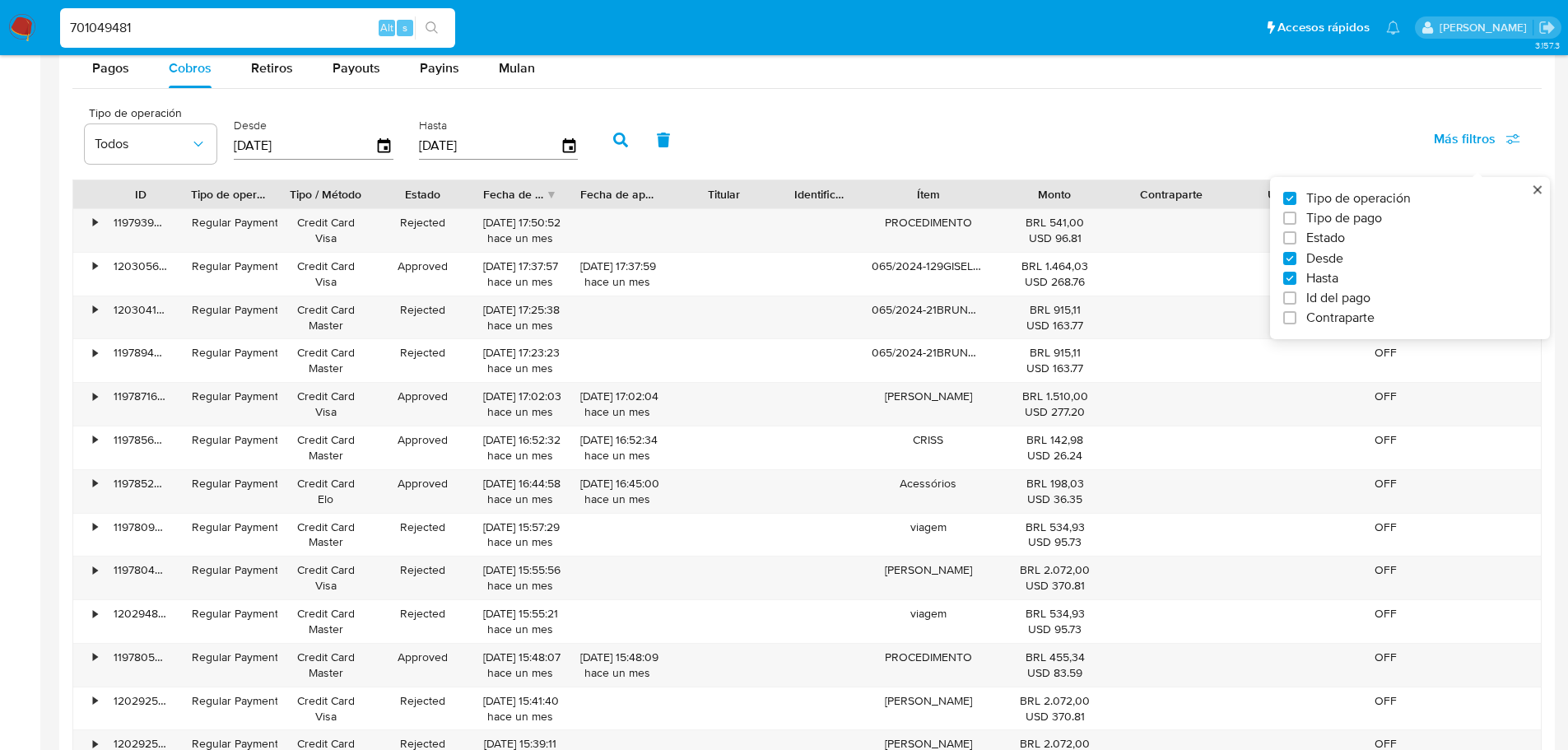
click at [1334, 297] on span "Id del pago" at bounding box center [1339, 298] width 64 height 16
click at [1296, 297] on input "Id del pago" at bounding box center [1290, 298] width 13 height 13
checkbox input "true"
click at [693, 138] on input "number" at bounding box center [680, 145] width 161 height 22
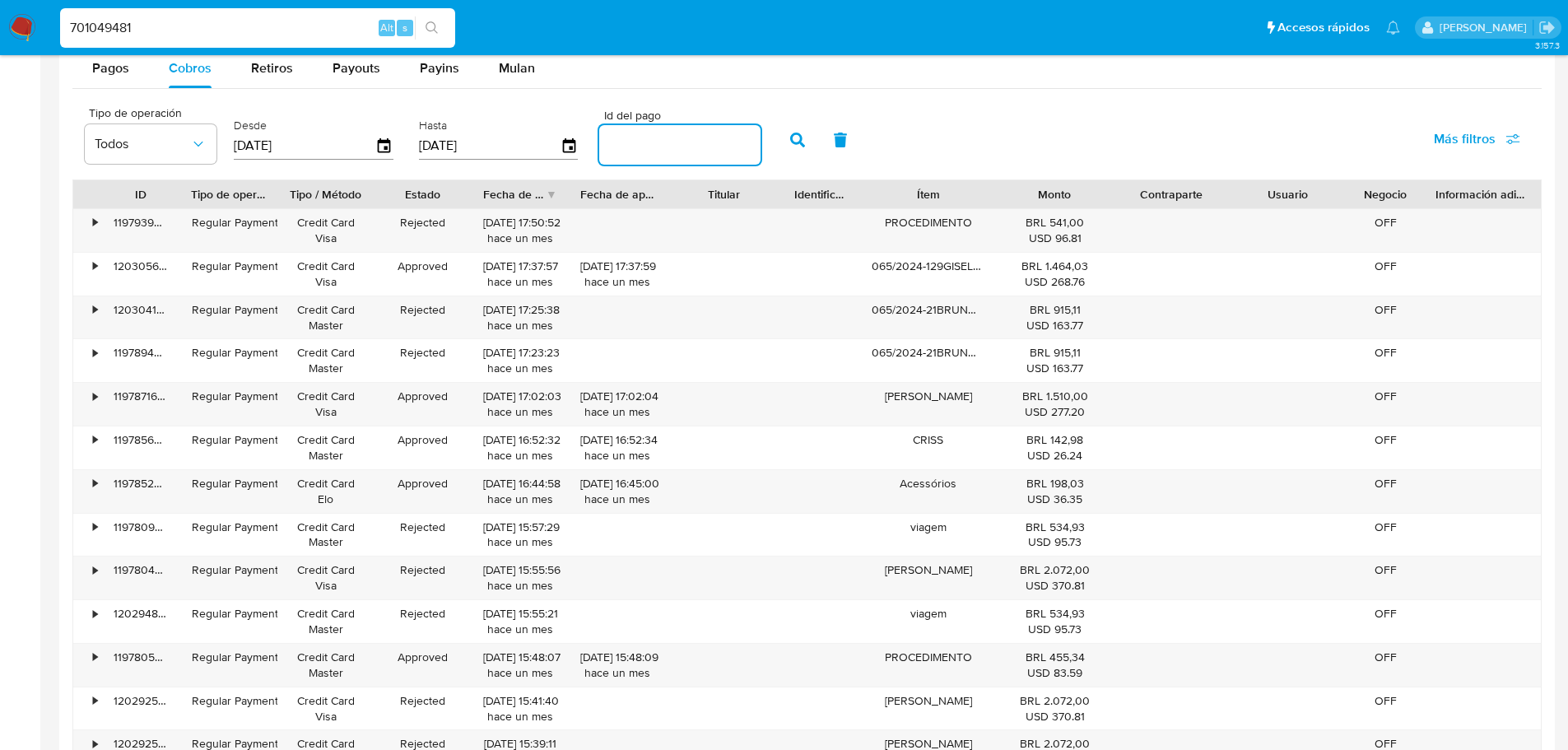
click at [704, 155] on input "number" at bounding box center [680, 145] width 161 height 22
paste input "119780552209"
type input "119780552209"
click at [794, 138] on icon "button" at bounding box center [798, 140] width 15 height 15
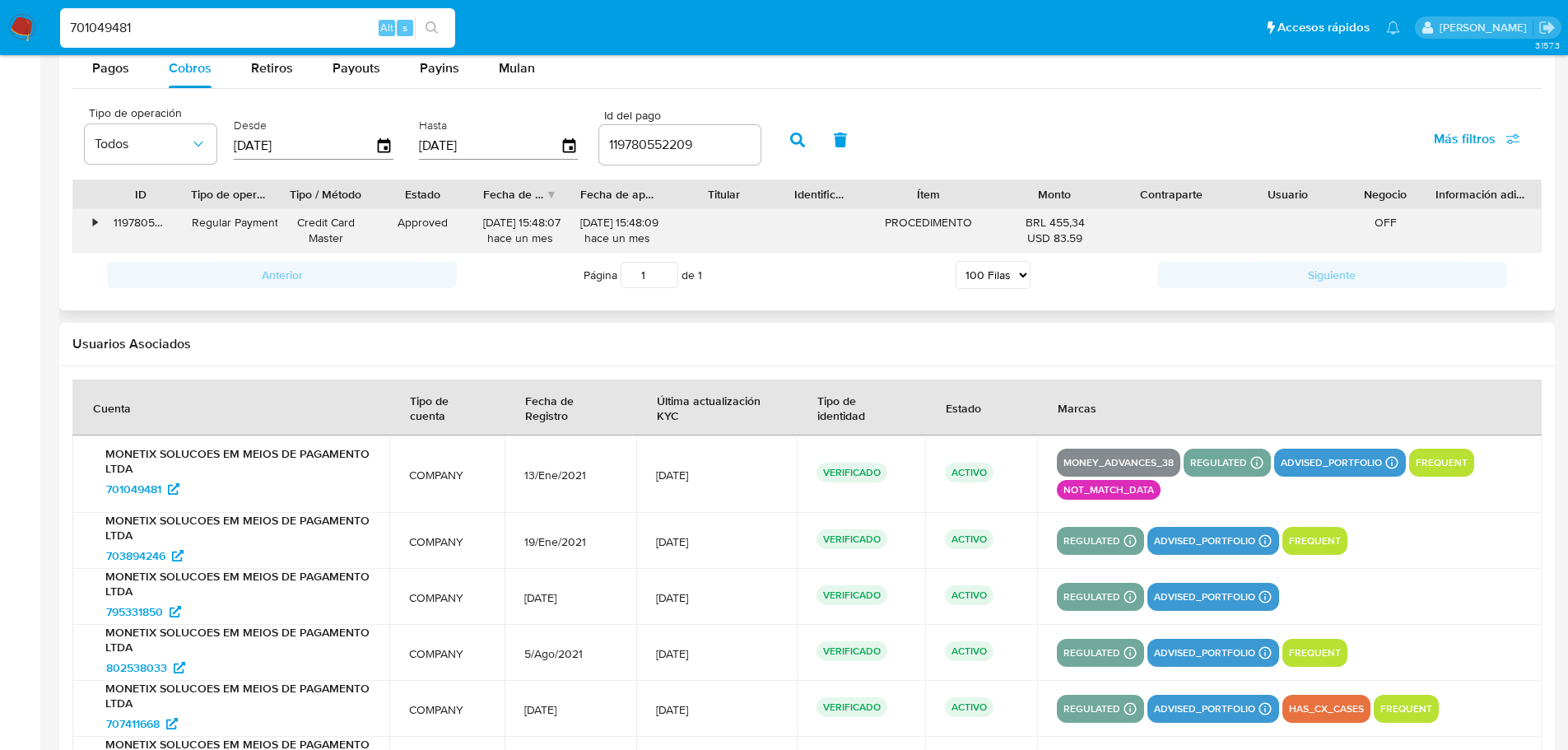
click at [93, 219] on div "•" at bounding box center [95, 223] width 4 height 16
